Goal: Obtain resource: Obtain resource

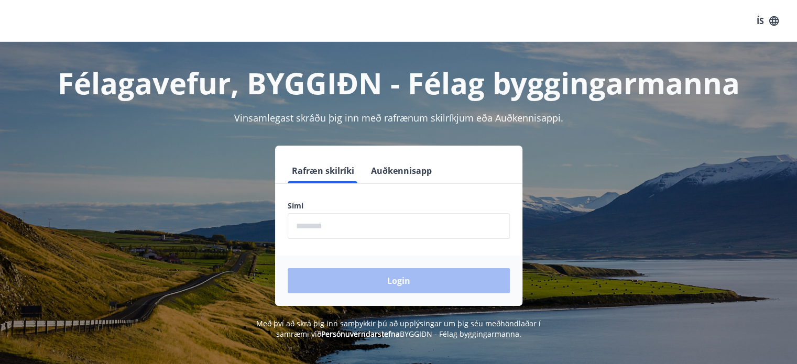
click at [343, 232] on input "phone" at bounding box center [399, 226] width 222 height 26
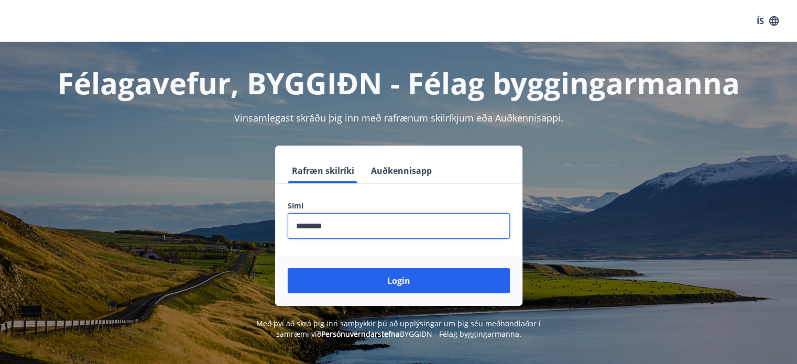
type input "********"
click at [288, 268] on button "Login" at bounding box center [399, 280] width 222 height 25
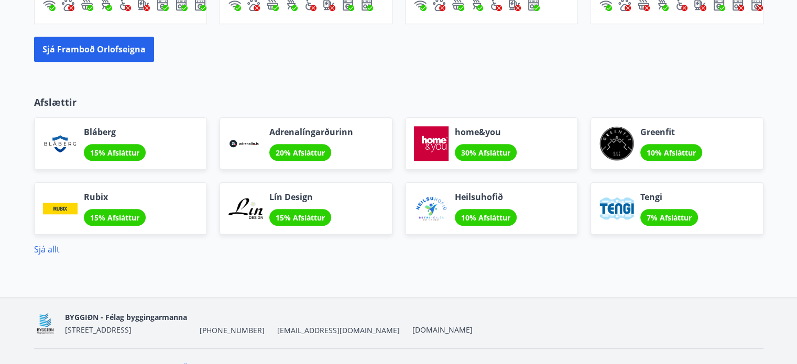
scroll to position [901, 0]
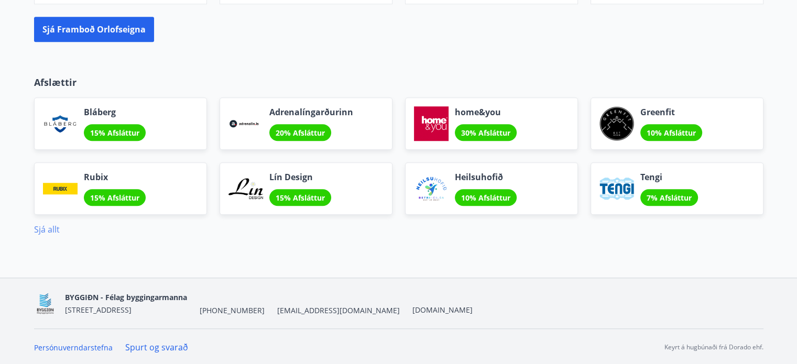
click at [42, 229] on link "Sjá allt" at bounding box center [47, 230] width 26 height 12
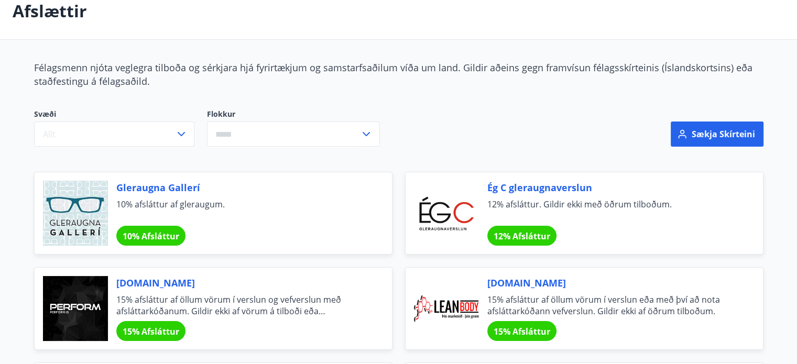
scroll to position [60, 0]
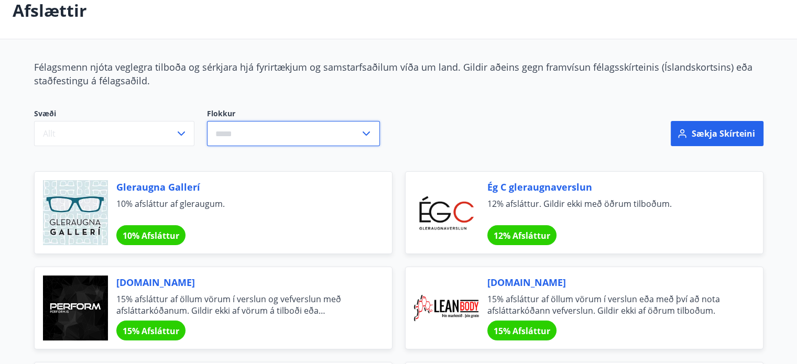
click at [302, 140] on input "text" at bounding box center [283, 134] width 153 height 26
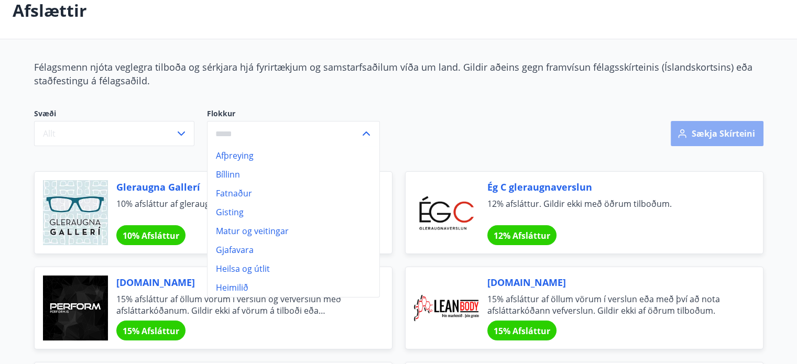
click at [705, 136] on button "Sækja skírteini" at bounding box center [717, 133] width 93 height 25
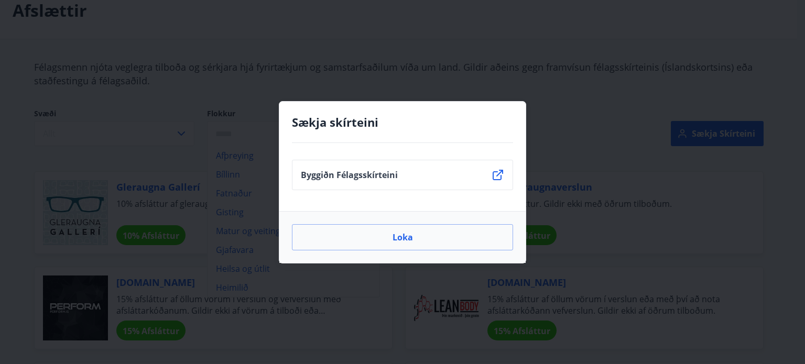
click at [345, 178] on p "Byggiðn Félagsskírteini" at bounding box center [349, 175] width 97 height 12
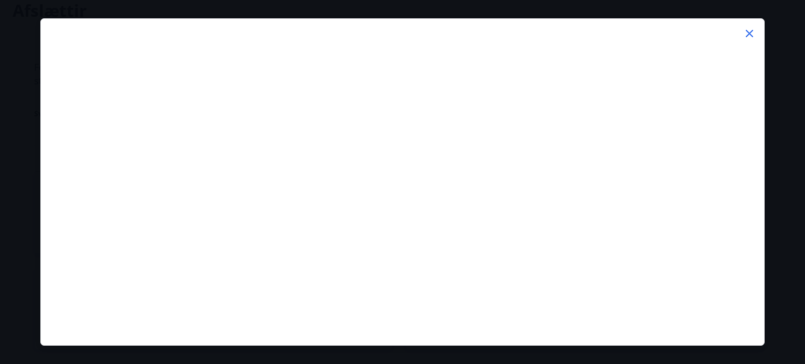
click at [748, 34] on icon at bounding box center [749, 33] width 7 height 7
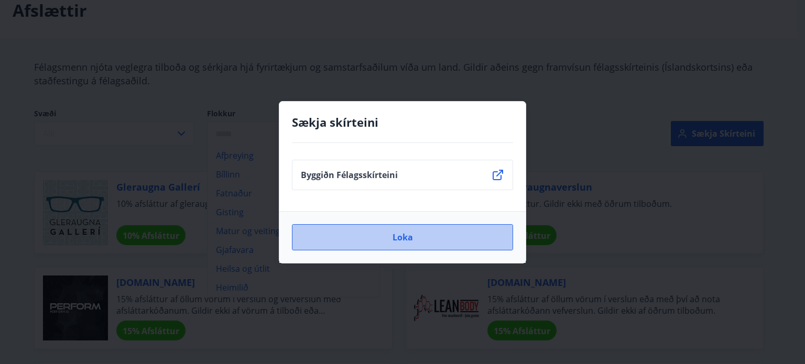
click at [395, 236] on button "Loka" at bounding box center [402, 237] width 221 height 26
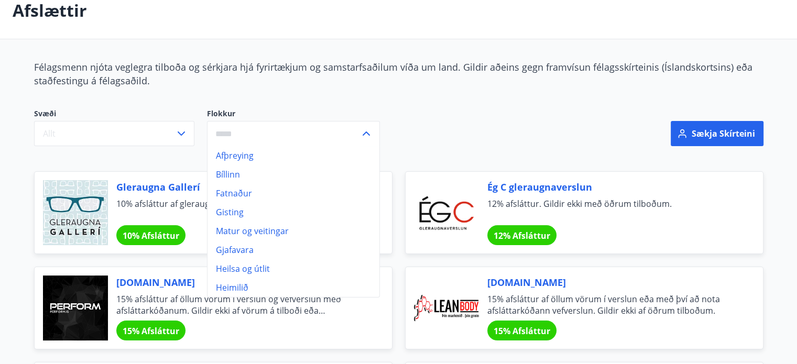
scroll to position [0, 0]
